Goal: Transaction & Acquisition: Purchase product/service

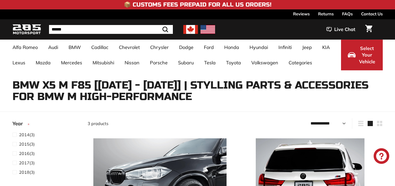
select select "**********"
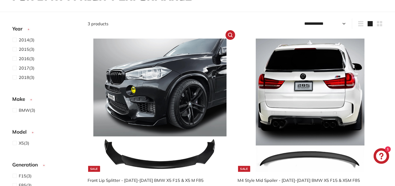
scroll to position [130, 0]
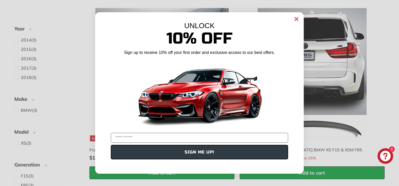
click at [295, 19] on circle "Close dialog" at bounding box center [296, 19] width 8 height 8
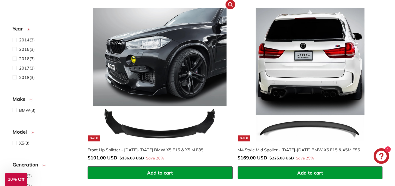
click at [187, 81] on img at bounding box center [159, 74] width 133 height 133
click at [301, 69] on img at bounding box center [309, 74] width 133 height 133
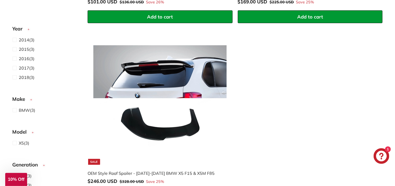
scroll to position [287, 0]
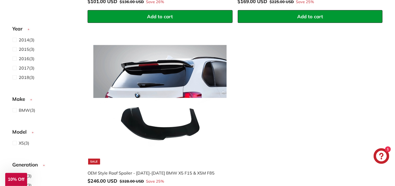
click at [217, 76] on img at bounding box center [159, 97] width 133 height 133
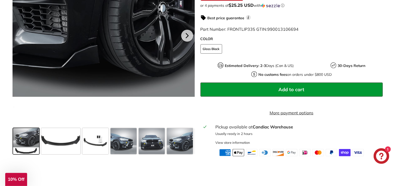
scroll to position [78, 0]
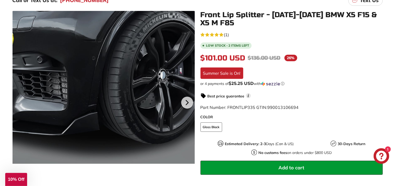
click at [127, 63] on div at bounding box center [104, 102] width 182 height 182
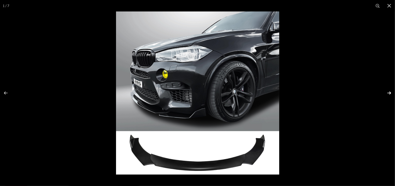
click at [390, 93] on button at bounding box center [386, 93] width 18 height 26
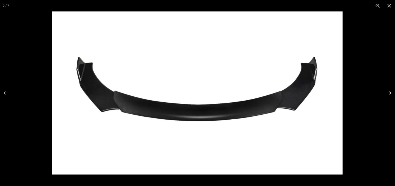
click at [390, 93] on button at bounding box center [386, 93] width 18 height 26
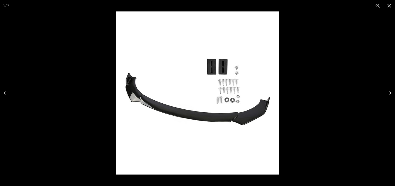
click at [390, 93] on button at bounding box center [386, 93] width 18 height 26
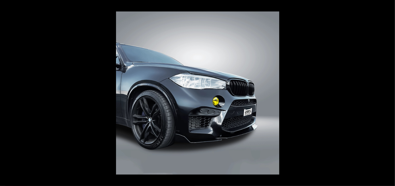
click at [390, 93] on button at bounding box center [386, 93] width 18 height 26
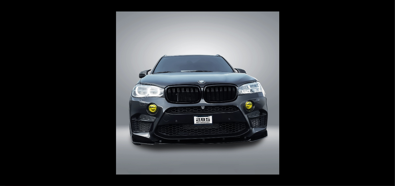
click at [390, 93] on button at bounding box center [386, 93] width 18 height 26
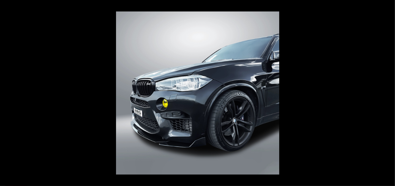
scroll to position [0, 27]
click at [390, 93] on button at bounding box center [386, 93] width 18 height 26
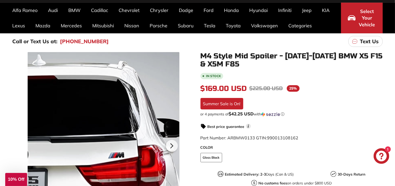
scroll to position [52, 0]
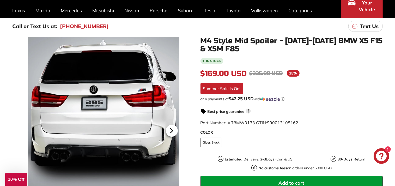
click at [171, 130] on icon at bounding box center [171, 131] width 2 height 4
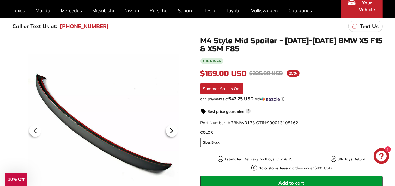
click at [171, 130] on icon at bounding box center [171, 131] width 2 height 4
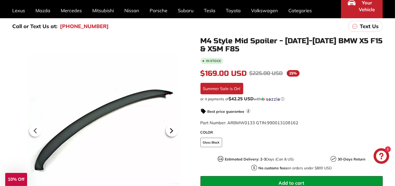
click at [171, 130] on icon at bounding box center [171, 131] width 2 height 4
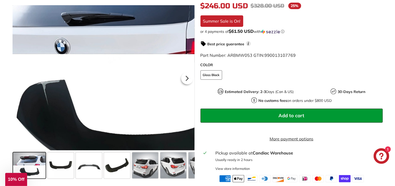
scroll to position [130, 0]
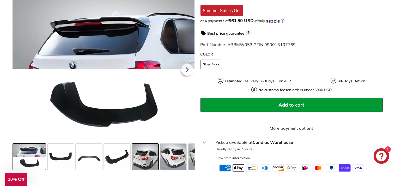
click at [144, 164] on span at bounding box center [145, 157] width 26 height 26
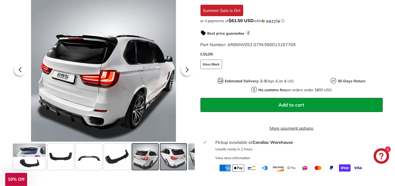
click at [166, 162] on span at bounding box center [173, 157] width 26 height 26
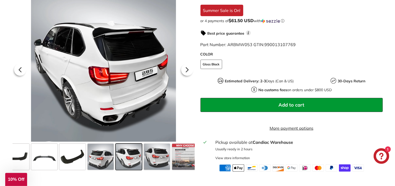
scroll to position [0, 49]
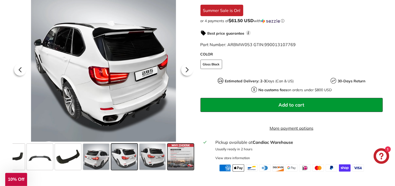
click at [182, 162] on span at bounding box center [181, 157] width 26 height 26
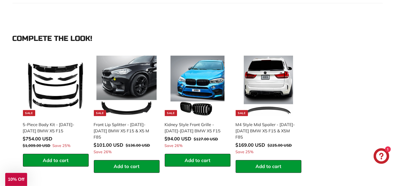
scroll to position [469, 0]
